Goal: Task Accomplishment & Management: Manage account settings

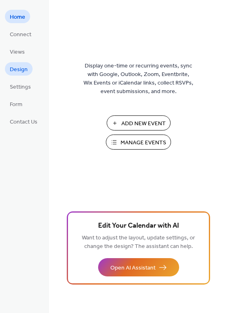
click at [19, 65] on span "Design" at bounding box center [19, 69] width 18 height 9
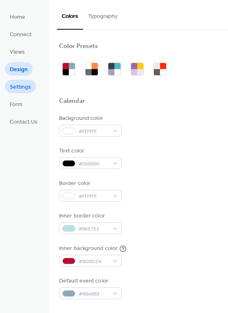
click at [30, 86] on span "Settings" at bounding box center [20, 87] width 21 height 9
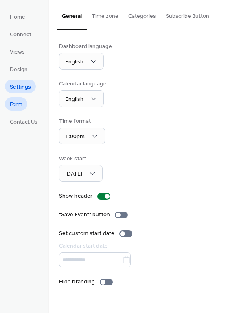
click at [19, 103] on span "Form" at bounding box center [16, 104] width 13 height 9
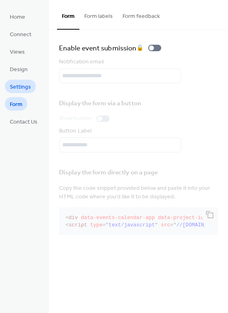
click at [21, 86] on span "Settings" at bounding box center [20, 87] width 21 height 9
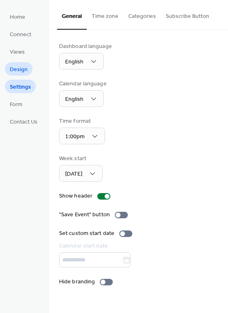
click at [20, 70] on span "Design" at bounding box center [19, 69] width 18 height 9
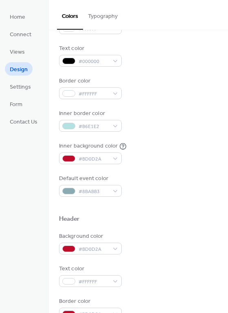
scroll to position [102, 0]
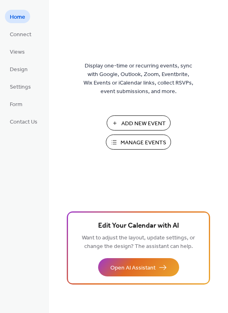
click at [137, 124] on span "Add New Event" at bounding box center [143, 124] width 44 height 9
